Goal: Book appointment/travel/reservation

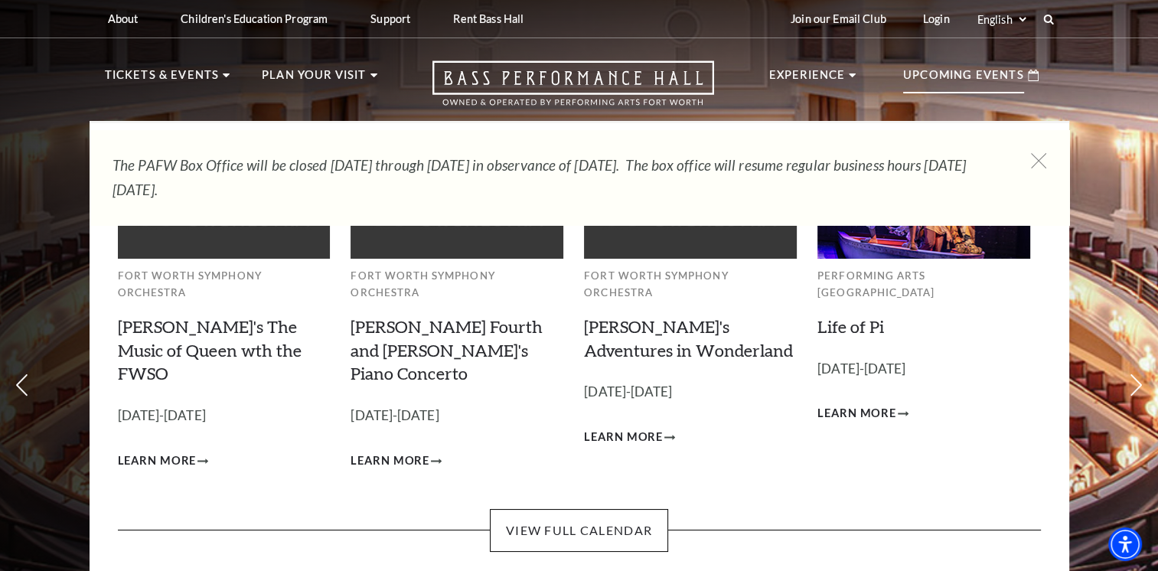
click at [954, 72] on p "Upcoming Events" at bounding box center [963, 80] width 121 height 28
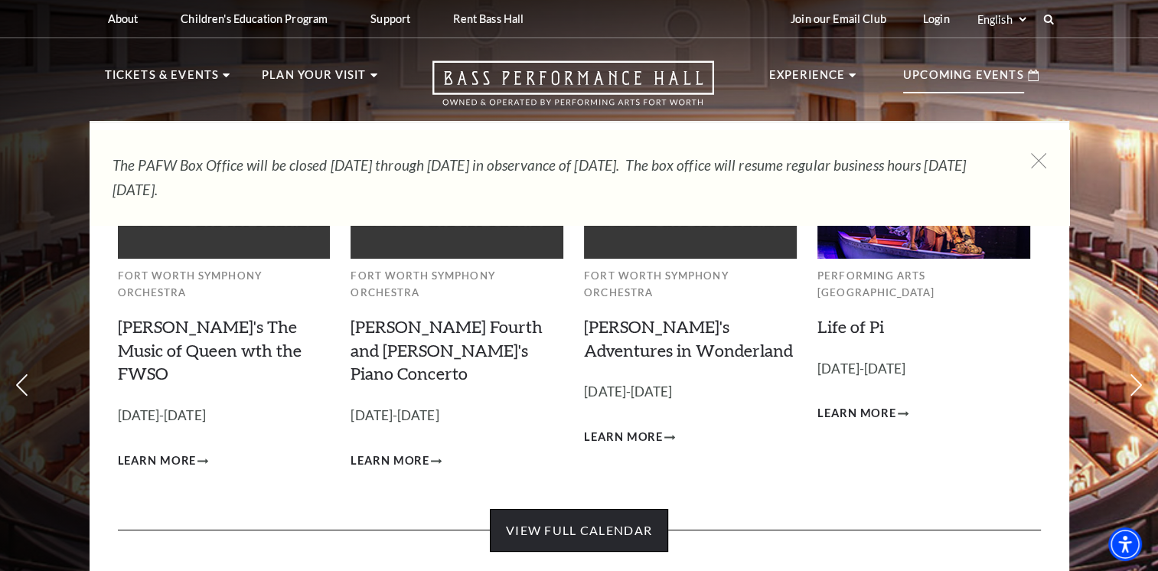
click at [598, 509] on link "View Full Calendar" at bounding box center [579, 530] width 178 height 43
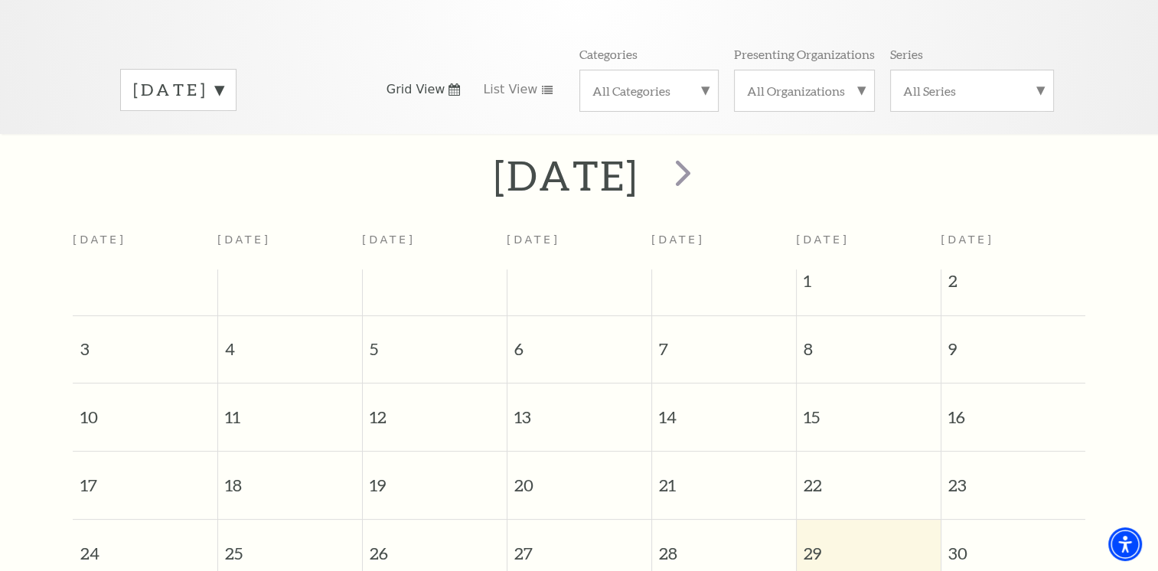
scroll to position [197, 0]
click at [705, 164] on span "next" at bounding box center [683, 177] width 44 height 44
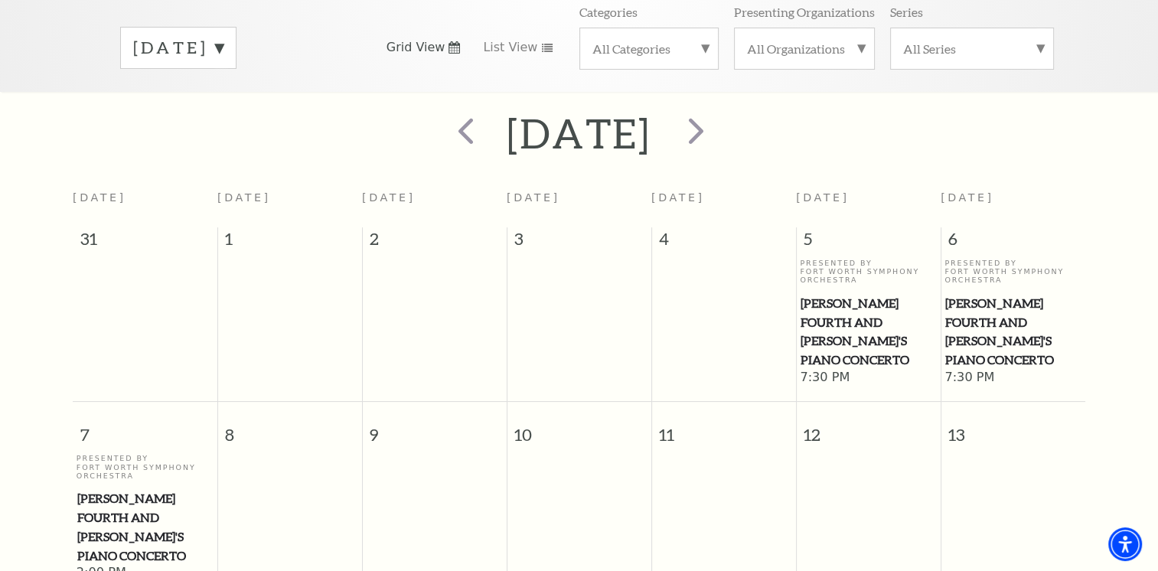
scroll to position [214, 0]
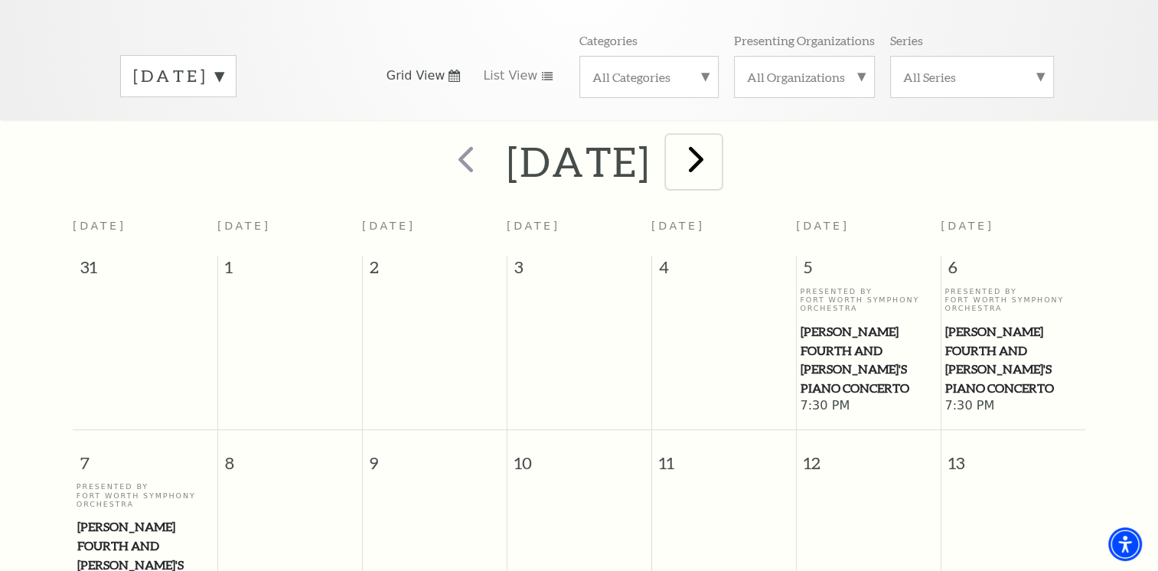
click at [718, 137] on span "next" at bounding box center [696, 159] width 44 height 44
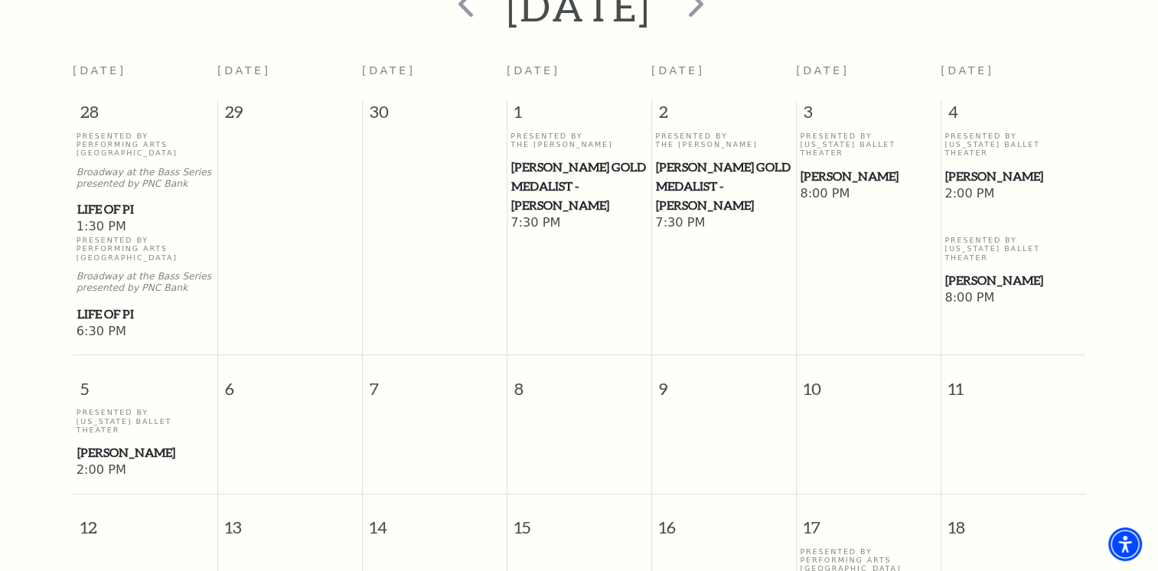
scroll to position [228, 0]
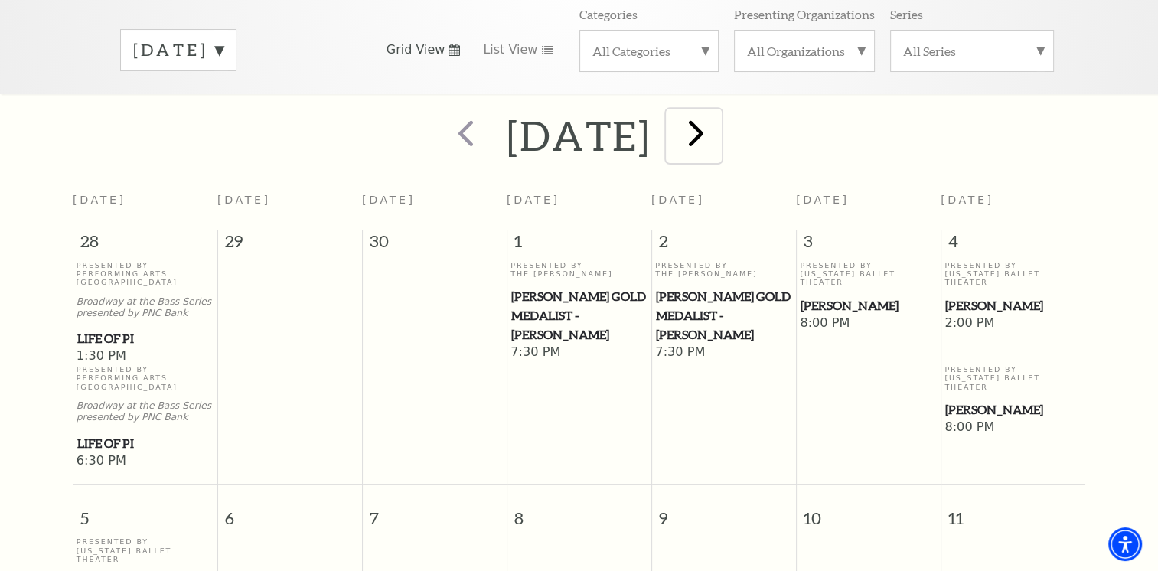
click at [718, 128] on span "next" at bounding box center [696, 133] width 44 height 44
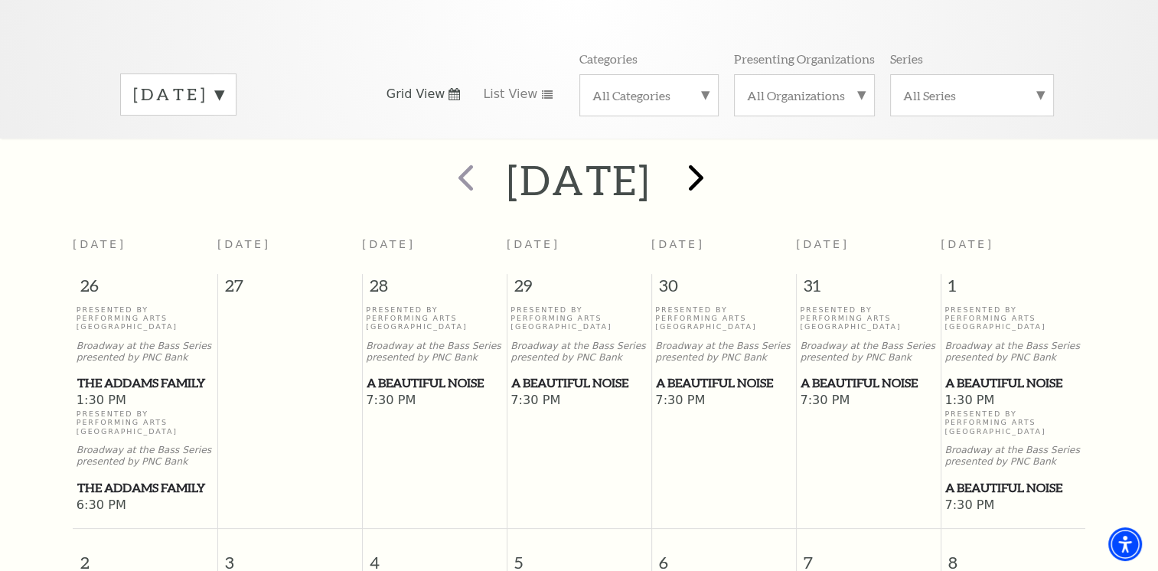
scroll to position [136, 0]
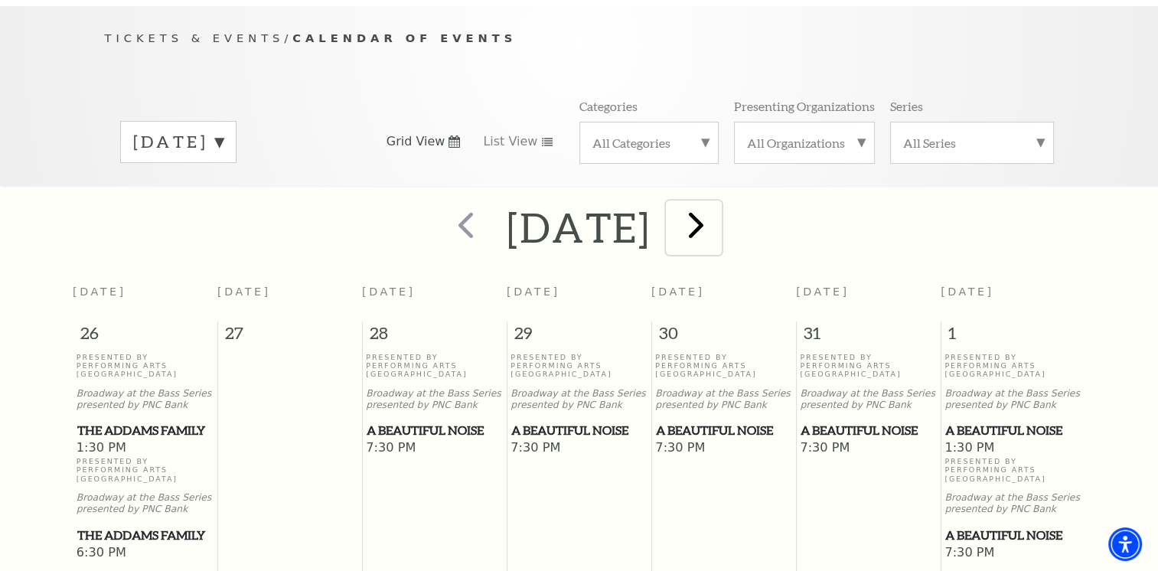
click at [718, 207] on span "next" at bounding box center [696, 225] width 44 height 44
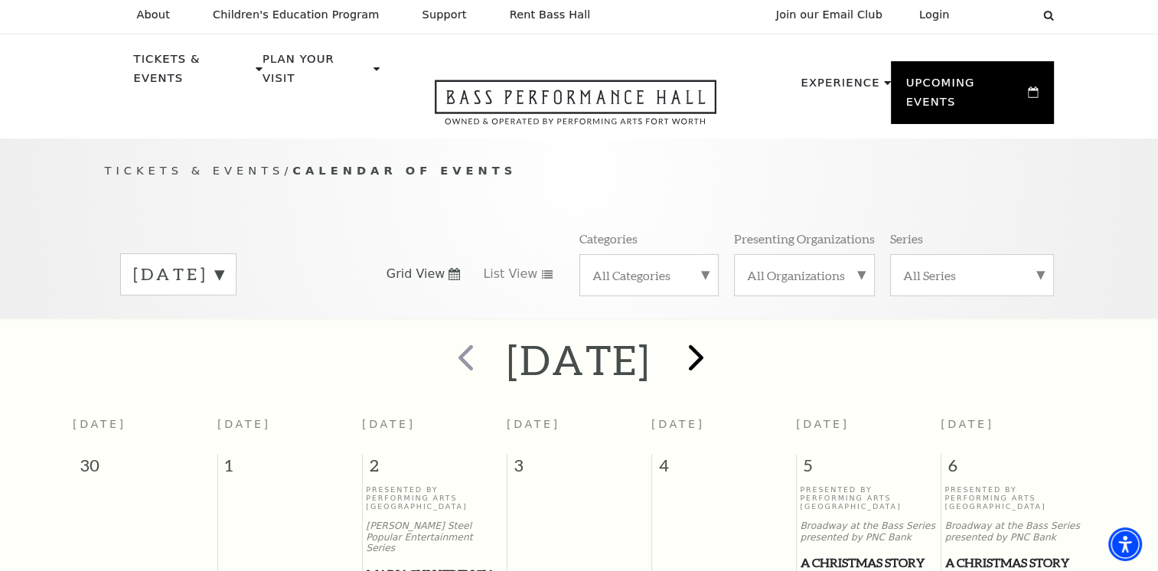
scroll to position [0, 0]
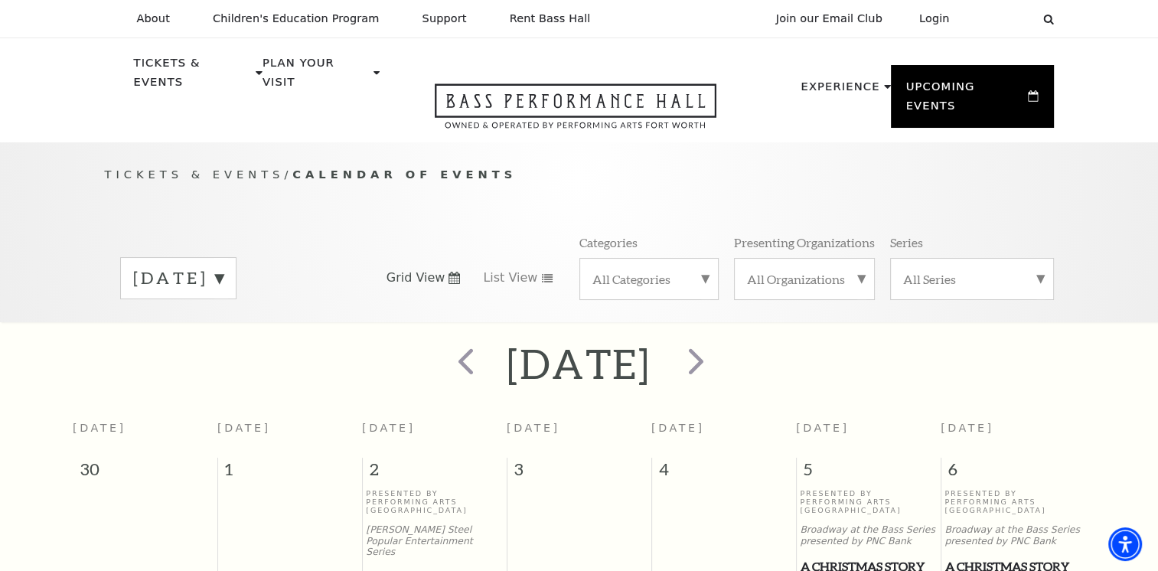
click at [925, 271] on label "All Series" at bounding box center [972, 279] width 138 height 16
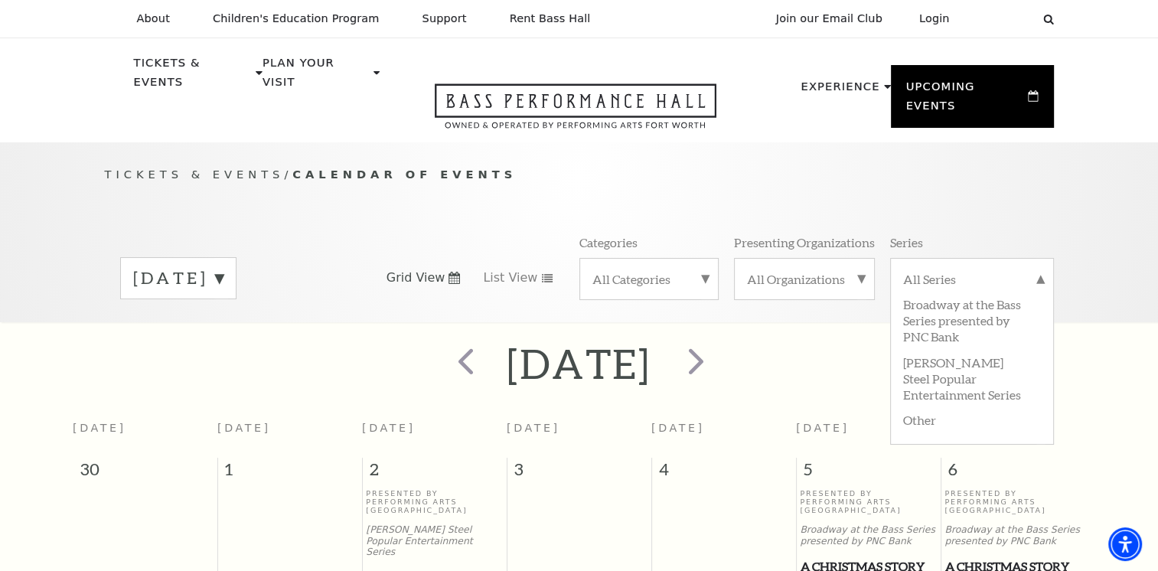
click at [849, 273] on div "All Organizations" at bounding box center [804, 279] width 141 height 42
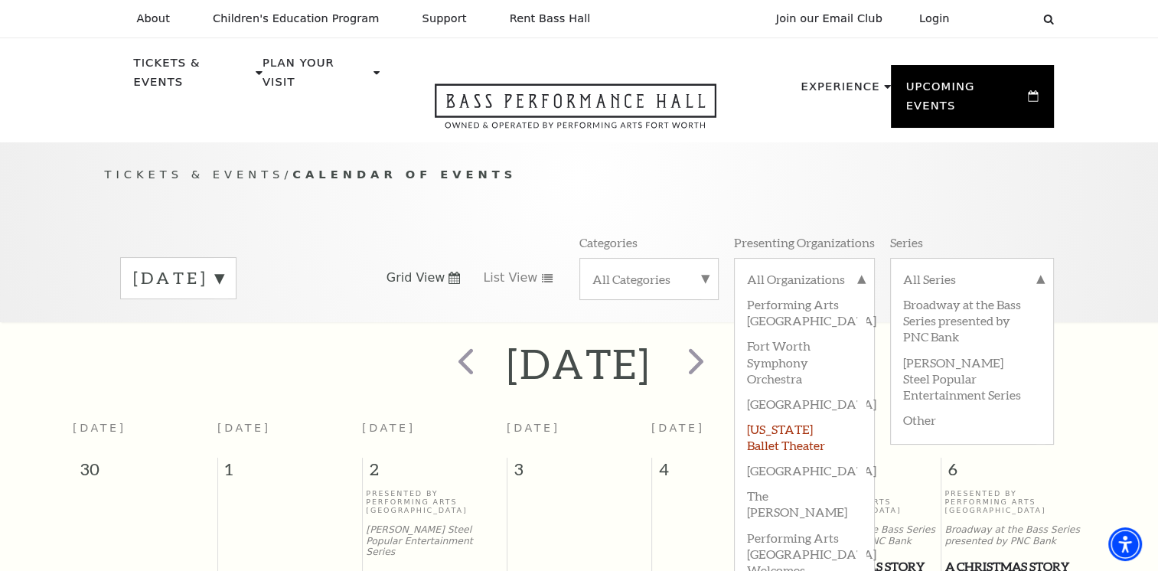
click at [800, 416] on label "[US_STATE] Ballet Theater" at bounding box center [804, 436] width 115 height 41
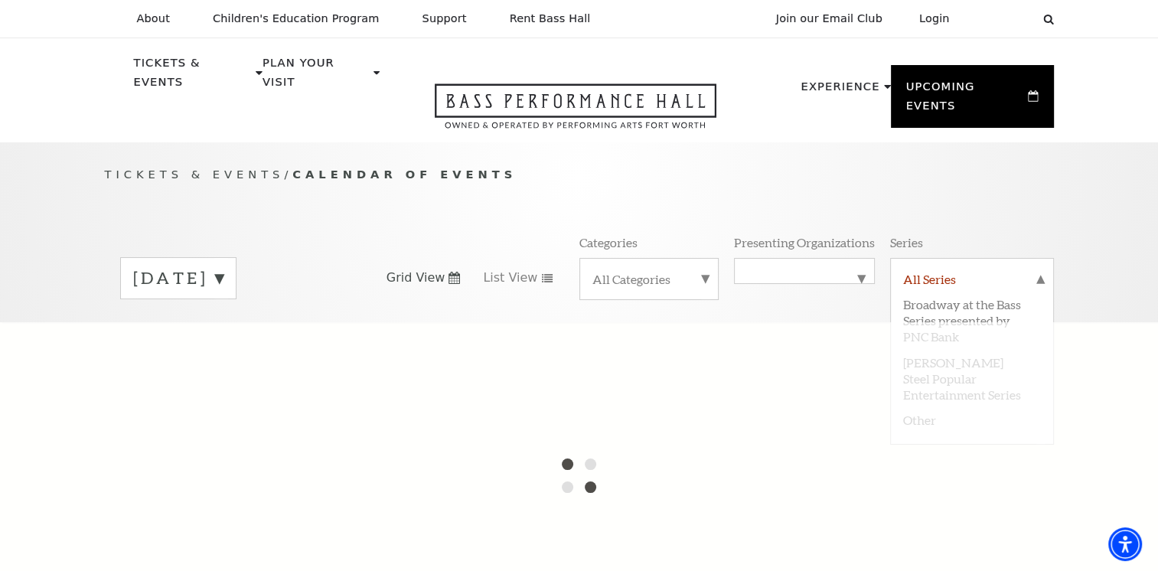
click at [1038, 271] on label "All Series" at bounding box center [972, 281] width 138 height 20
click at [1035, 205] on div "Tickets & Events / Calendar of Events [DATE] Grid View List View Categories All…" at bounding box center [579, 243] width 979 height 156
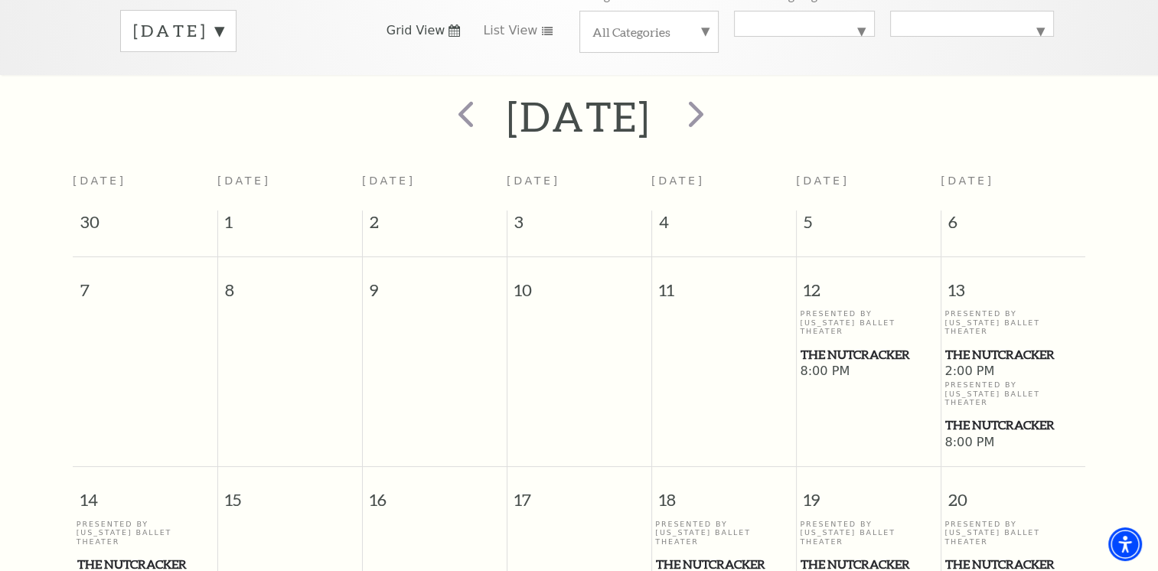
scroll to position [245, 0]
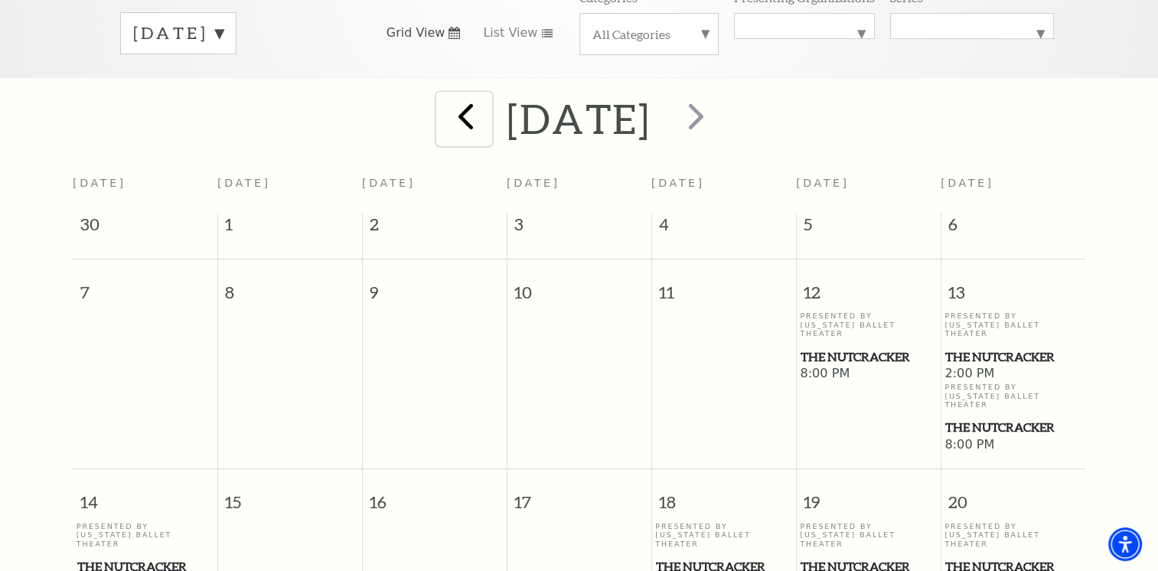
click at [444, 103] on span "prev" at bounding box center [466, 116] width 44 height 44
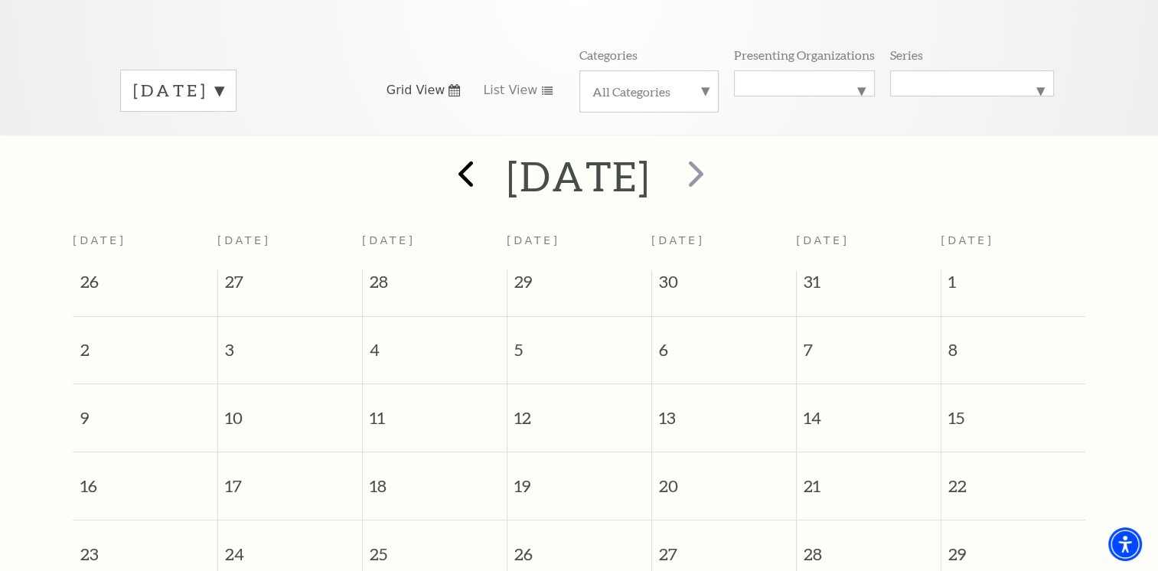
scroll to position [153, 0]
